Goal: Task Accomplishment & Management: Use online tool/utility

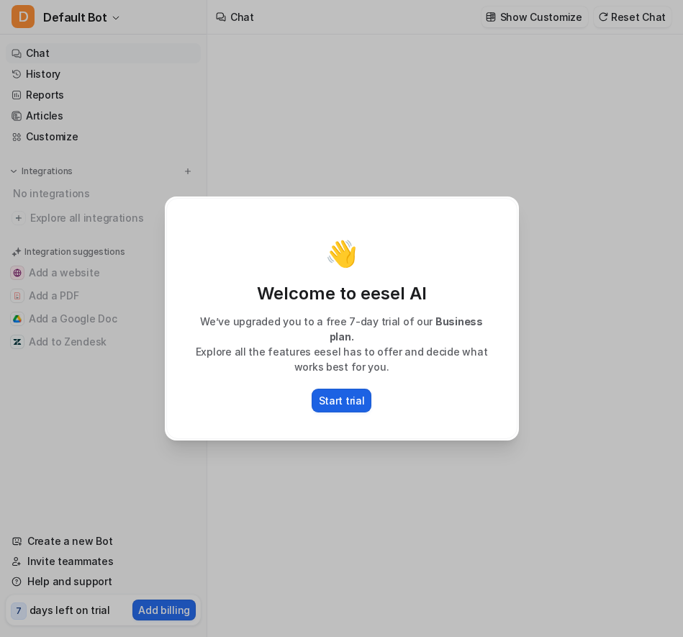
type textarea "**********"
click at [338, 398] on p "Start trial" at bounding box center [342, 400] width 46 height 15
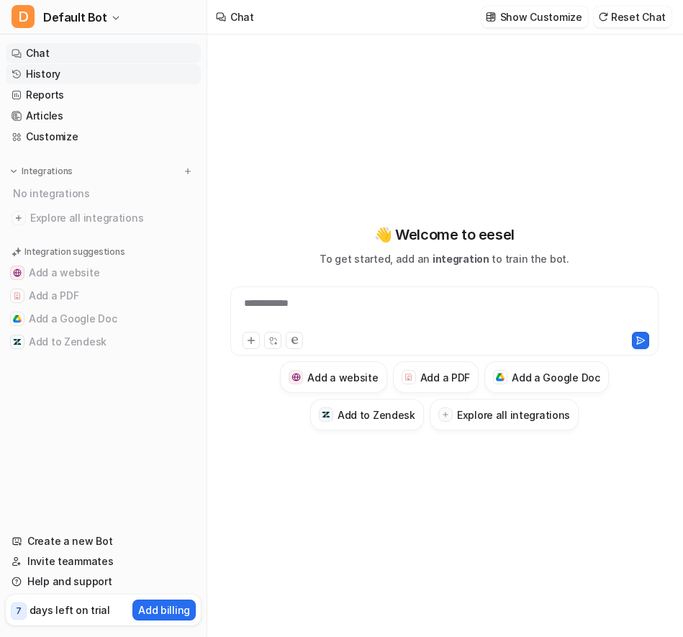
click at [51, 75] on link "History" at bounding box center [103, 74] width 195 height 20
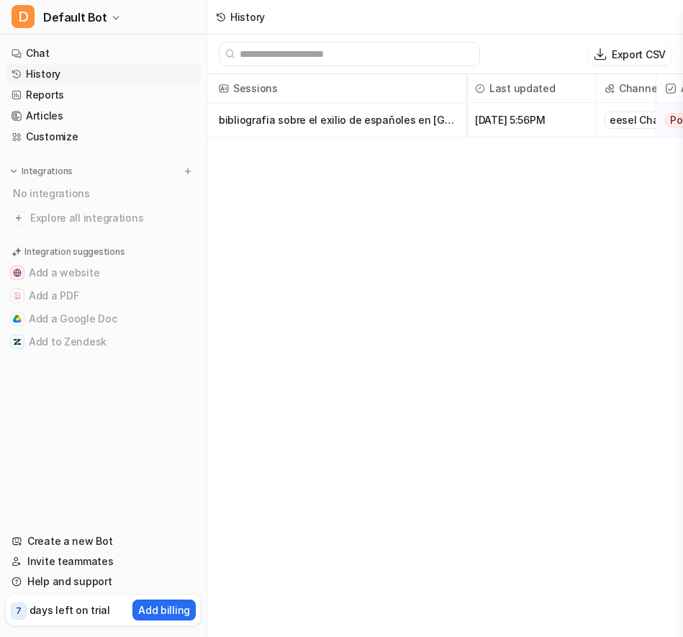
click at [248, 120] on p "bibliografia sobre el exilio de españoles en [GEOGRAPHIC_DATA] durante guerra c…" at bounding box center [336, 120] width 235 height 35
